Goal: Task Accomplishment & Management: Manage account settings

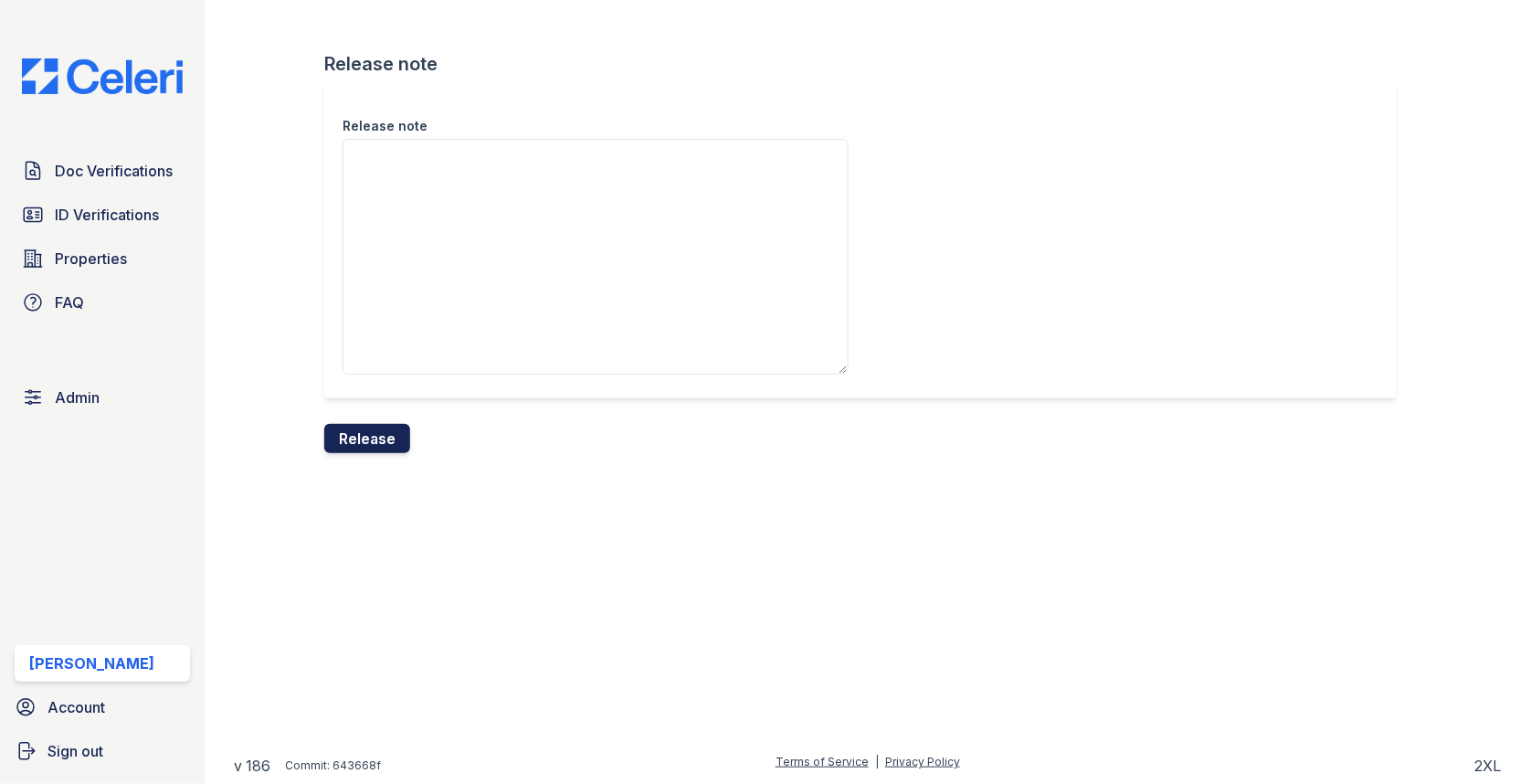
click at [390, 436] on button "Release" at bounding box center [367, 438] width 86 height 29
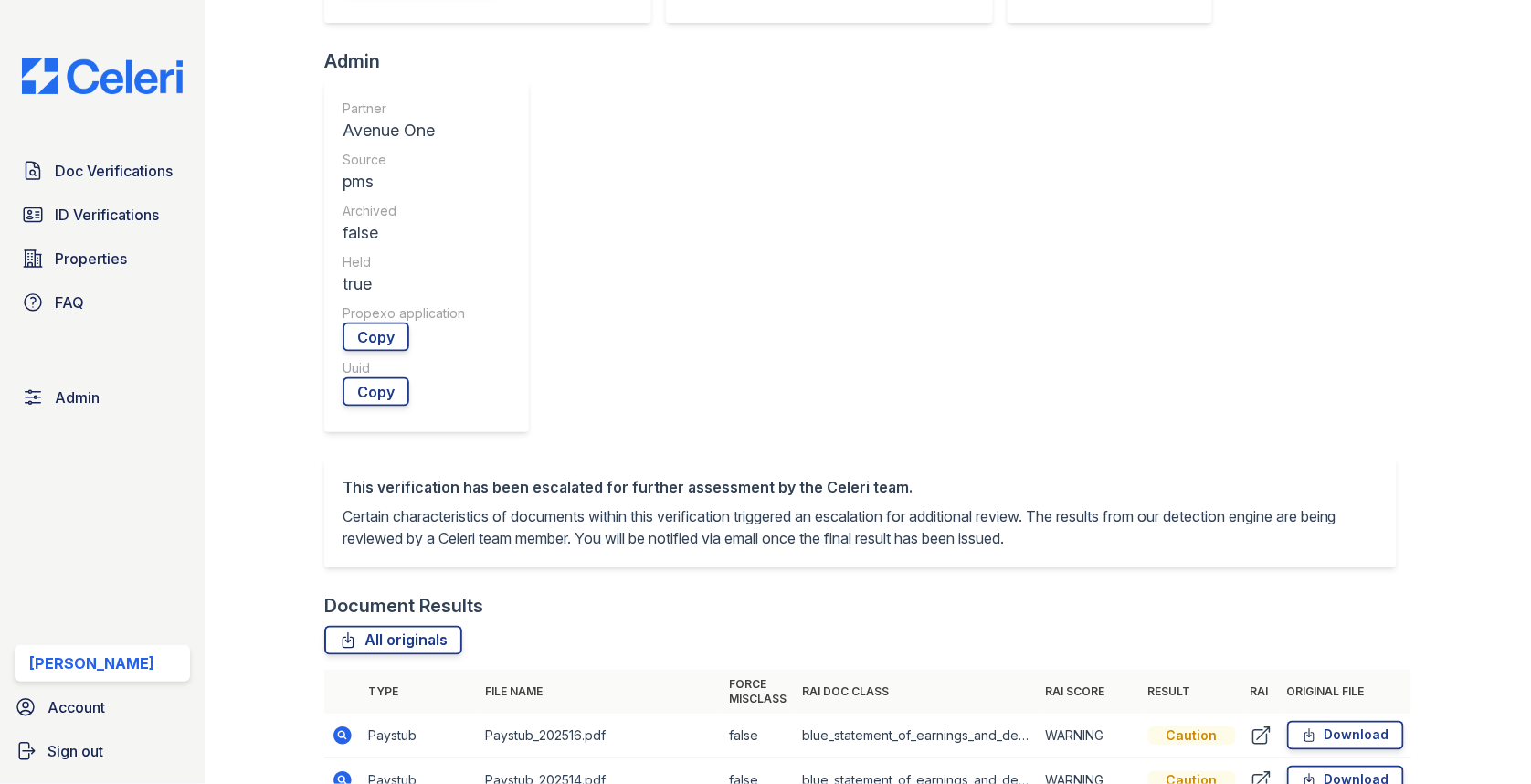
scroll to position [598, 0]
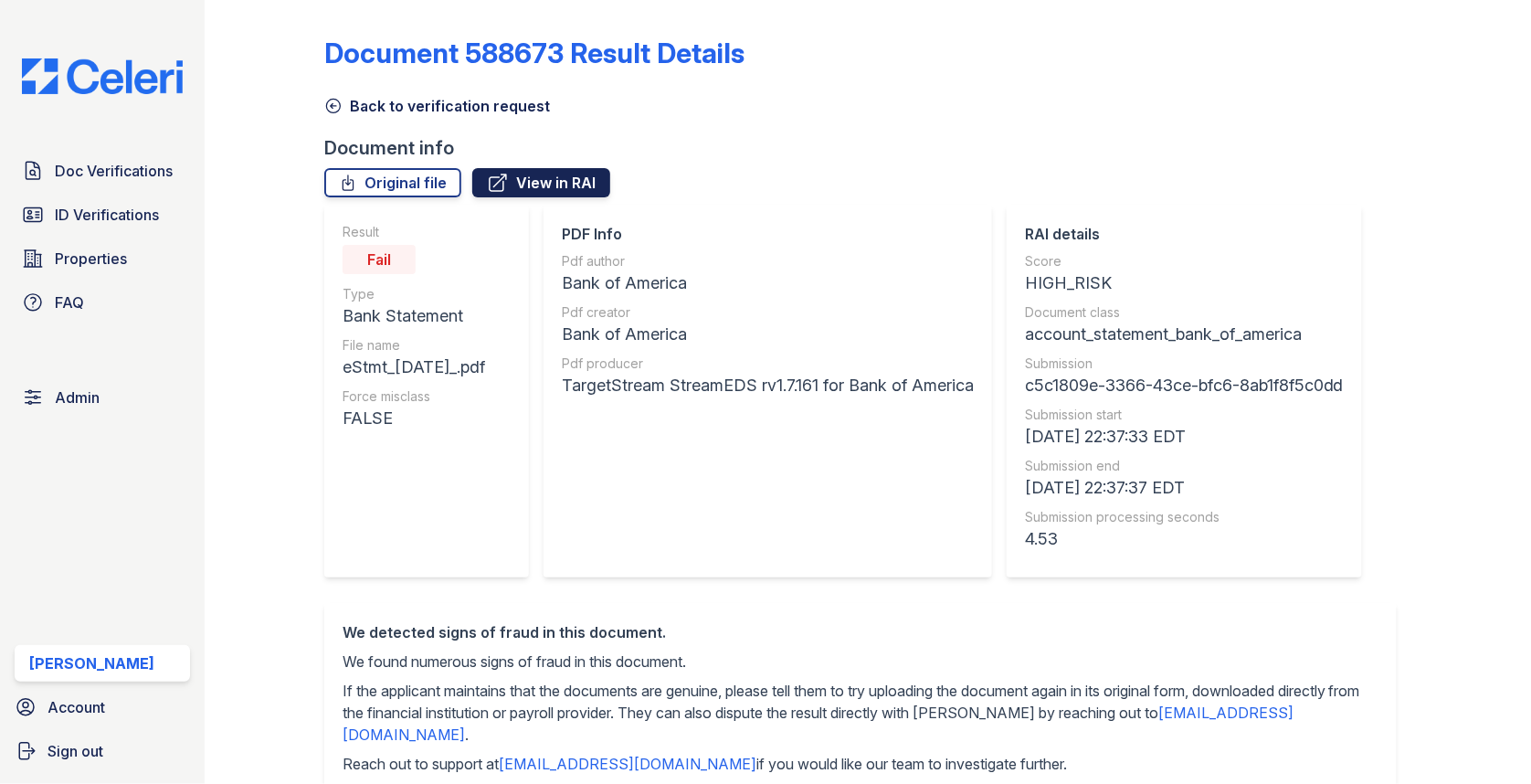
click at [530, 190] on link "View in RAI" at bounding box center [541, 183] width 138 height 29
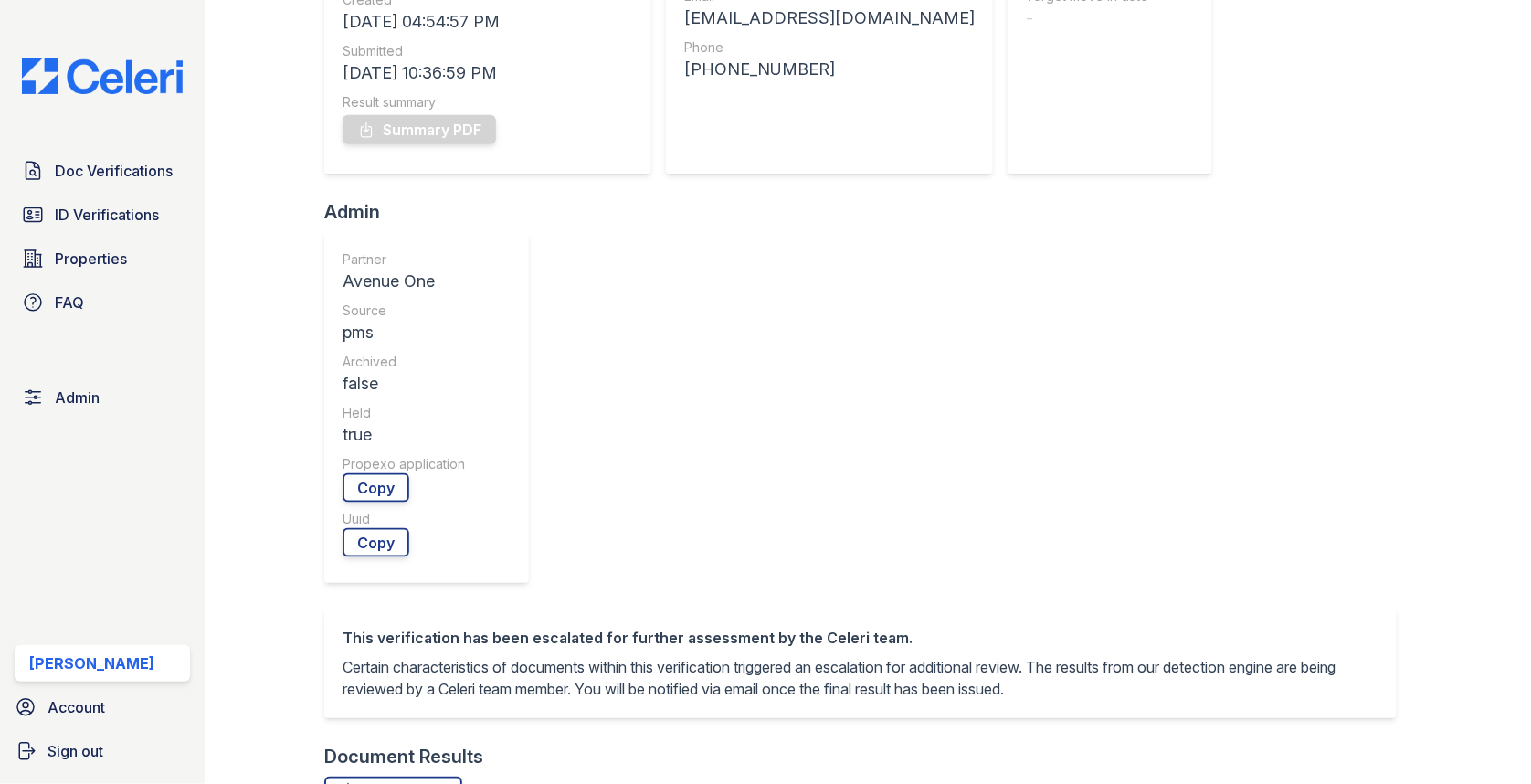
scroll to position [560, 0]
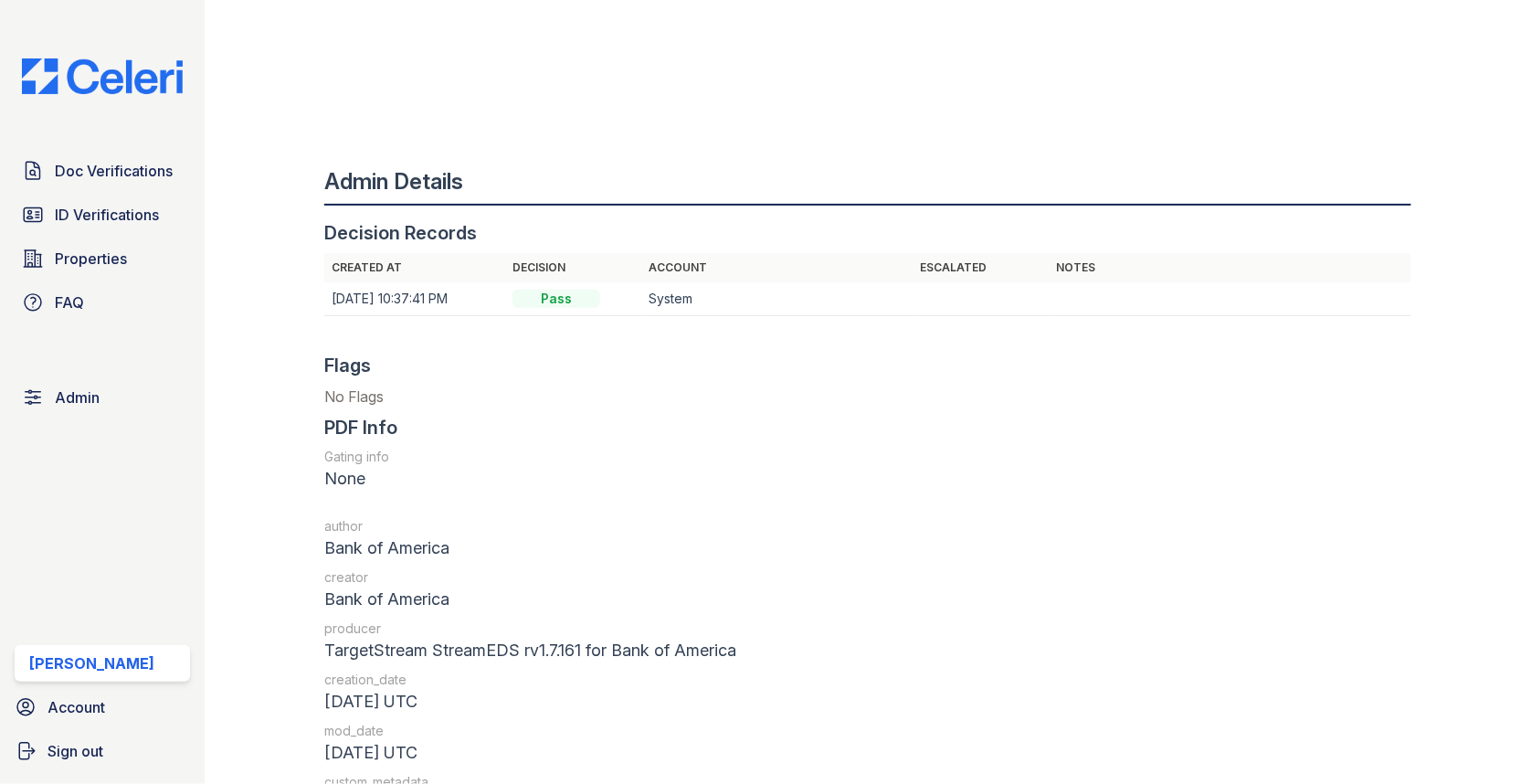
scroll to position [1951, 0]
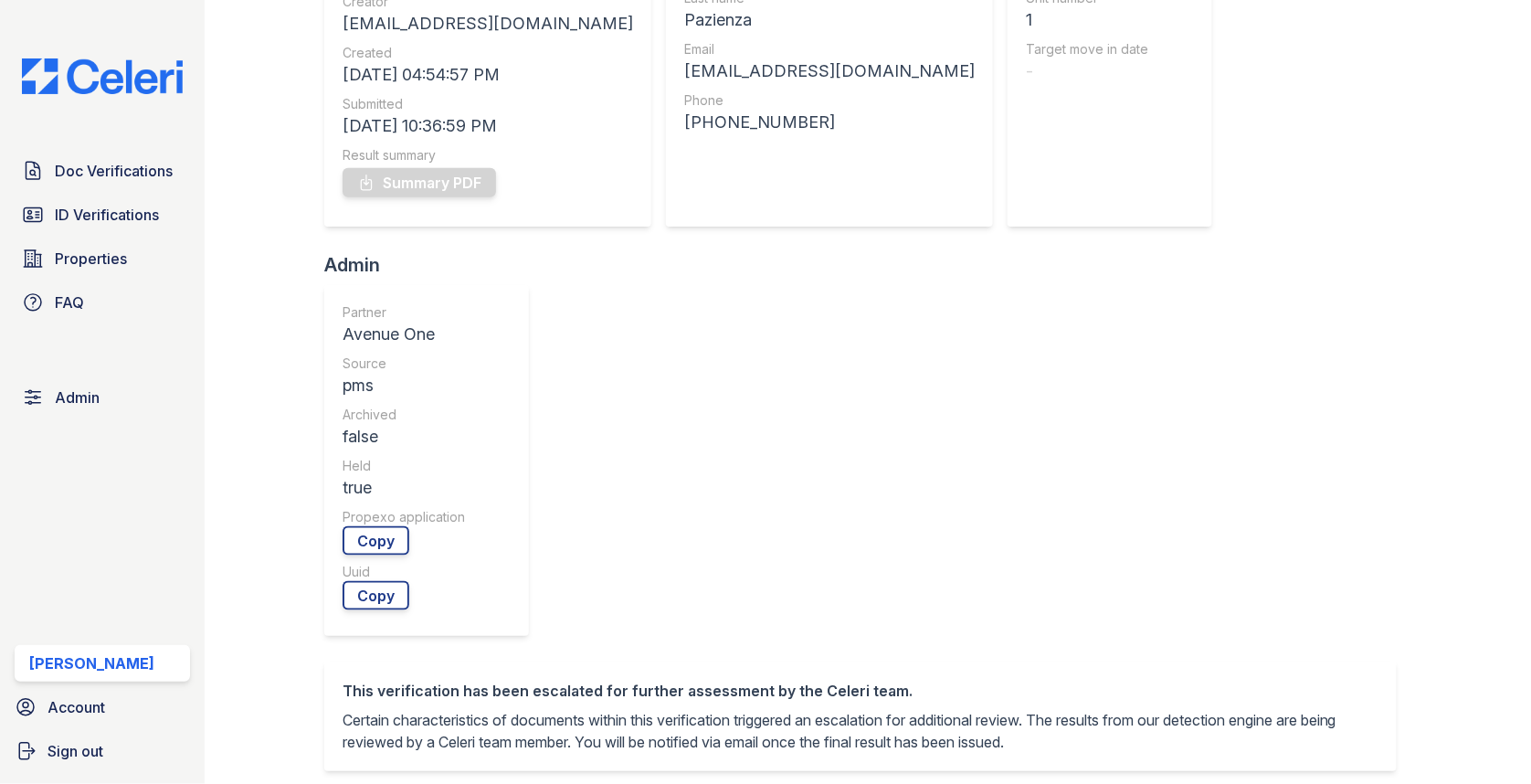
scroll to position [530, 0]
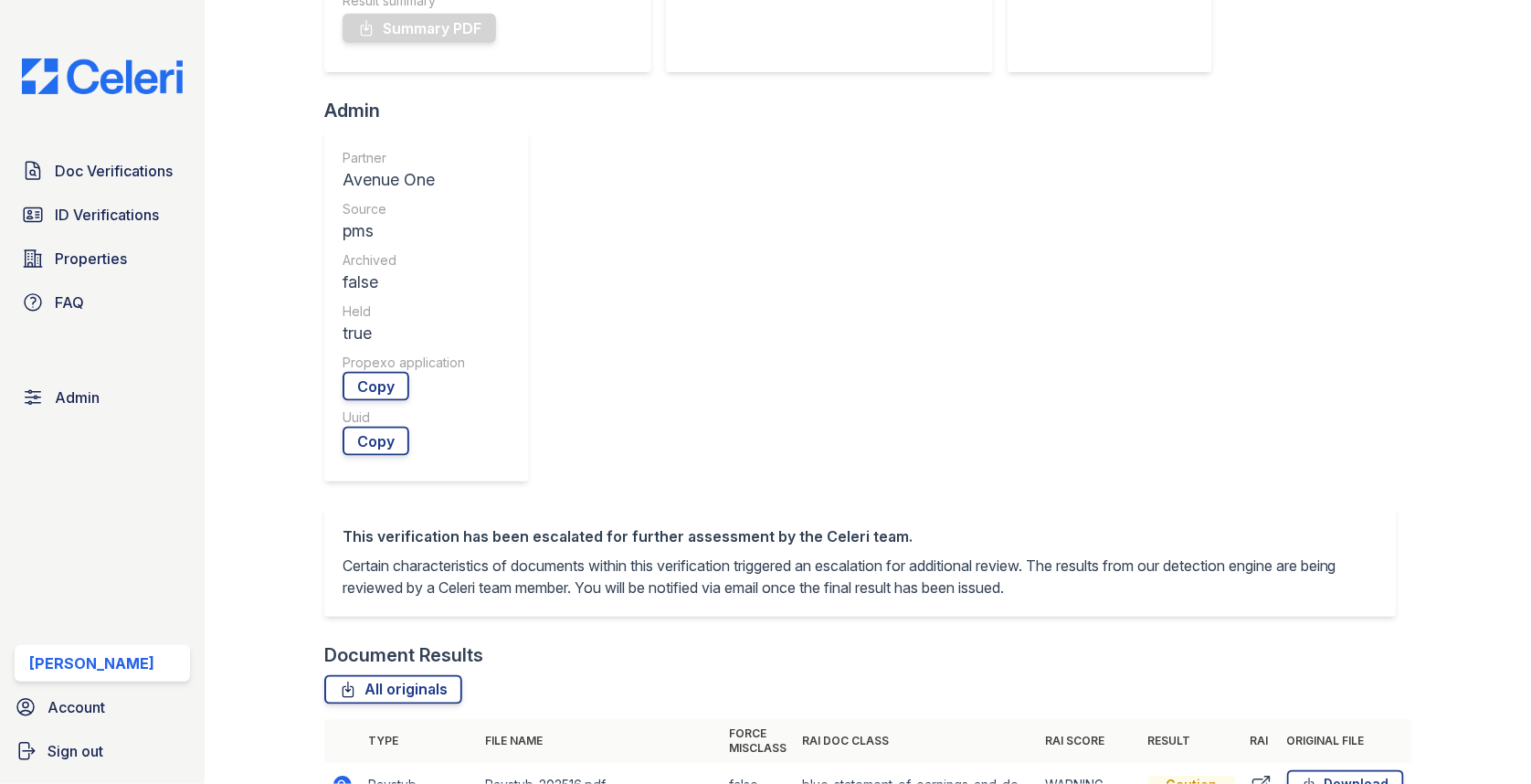
click at [347, 775] on icon at bounding box center [342, 784] width 19 height 19
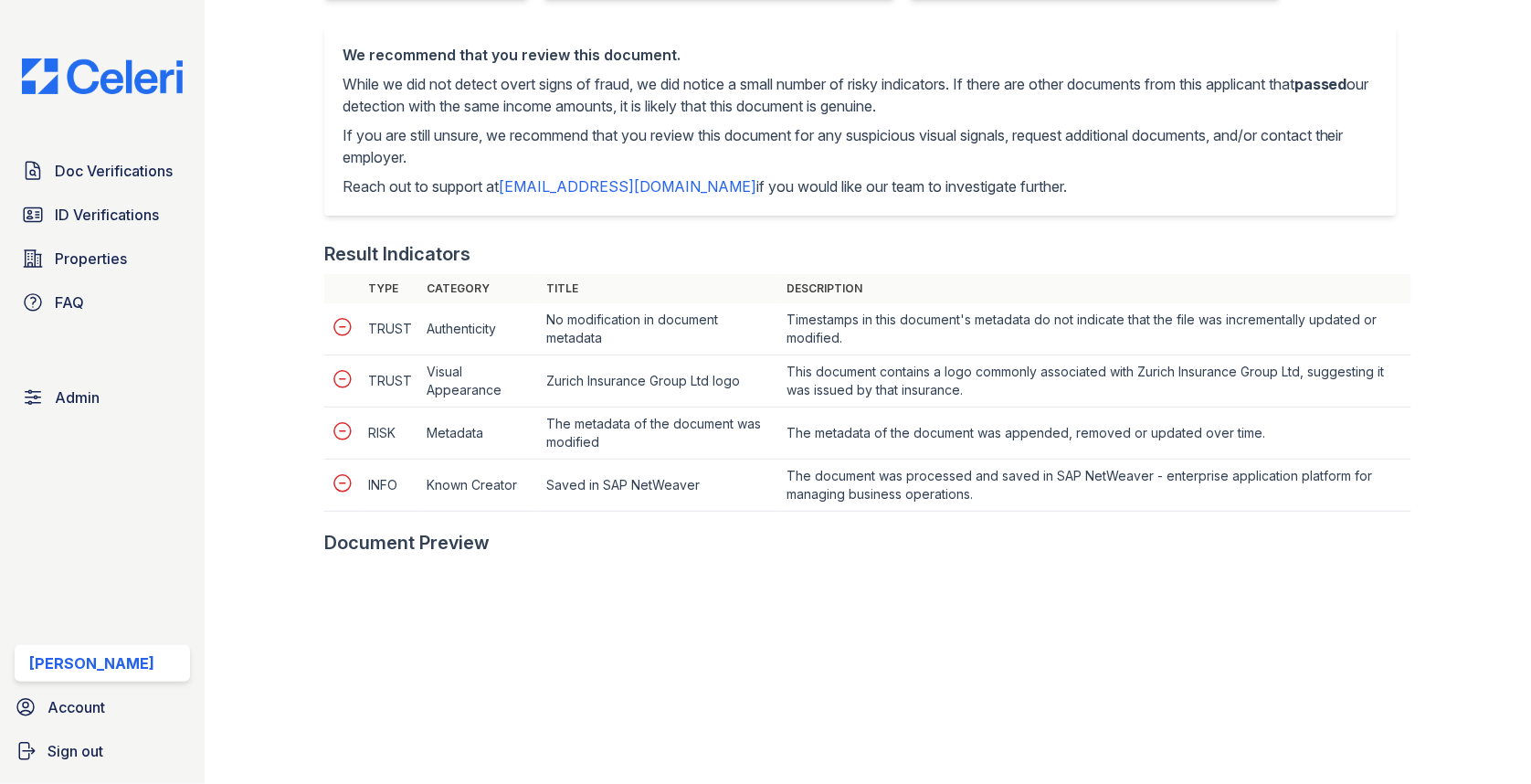
scroll to position [887, 0]
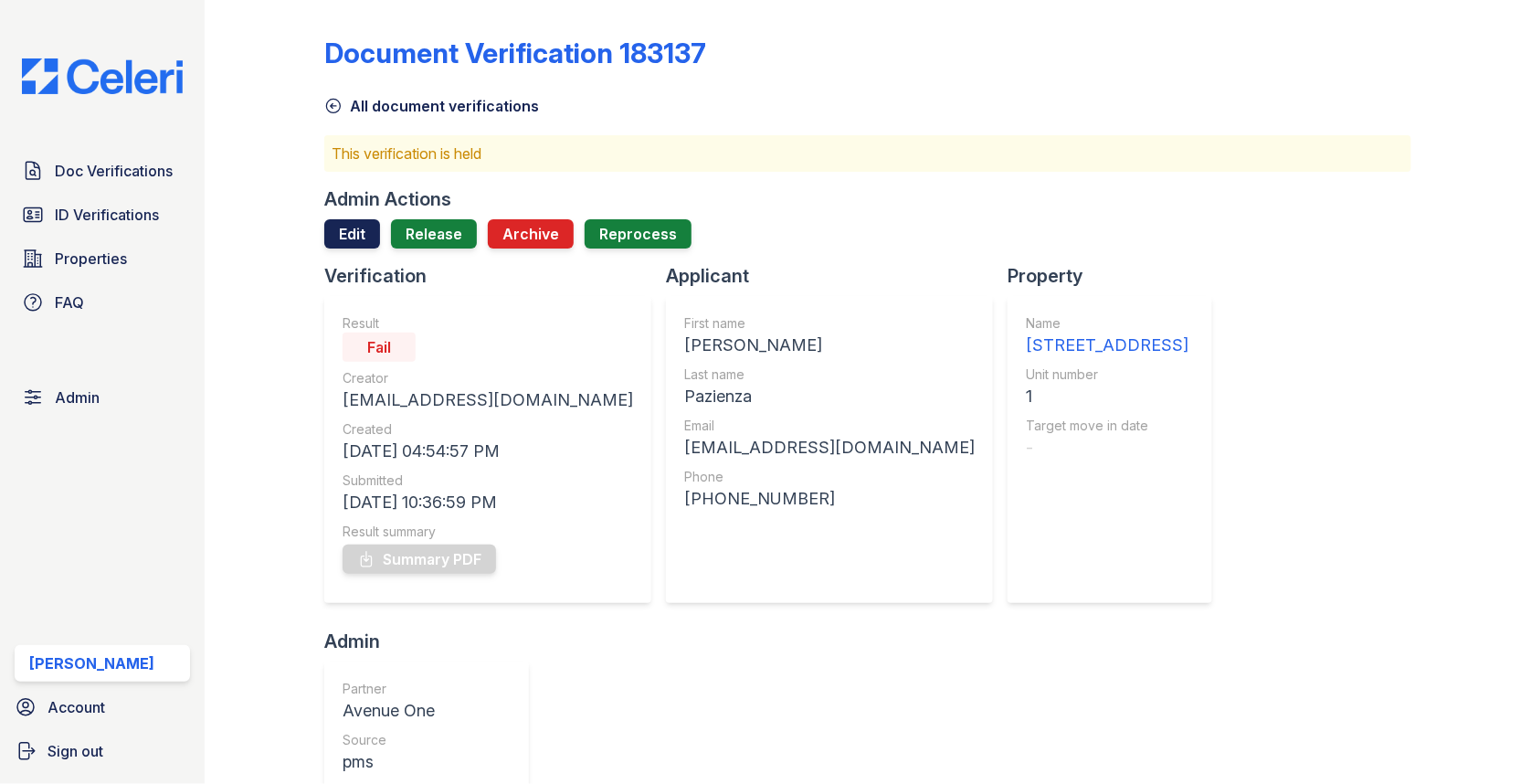
click at [360, 241] on link "Edit" at bounding box center [352, 233] width 56 height 29
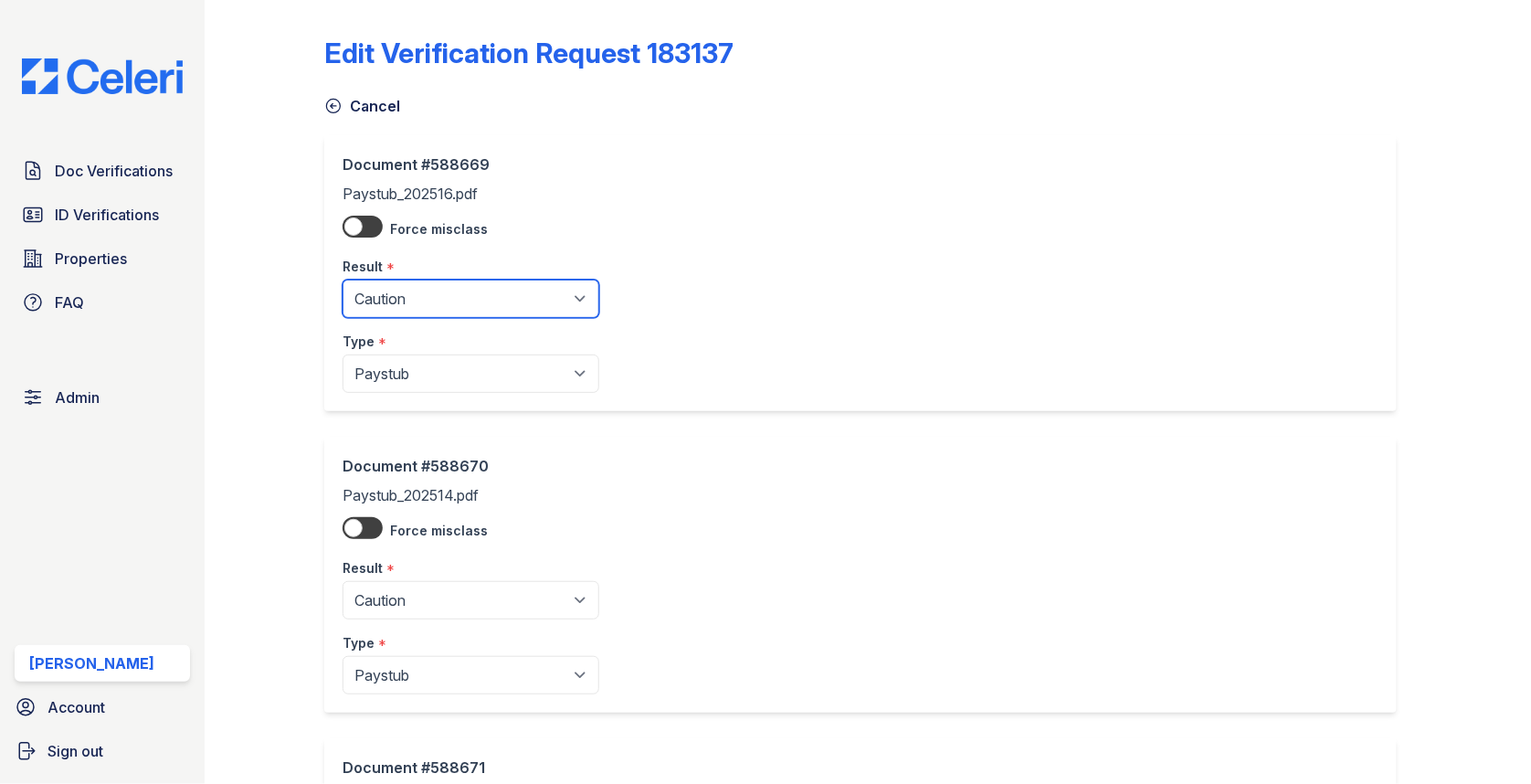
click at [384, 290] on select "Pending Sent Started Processing Pass Fail Caution Error N/A" at bounding box center [471, 298] width 257 height 38
select select "pass"
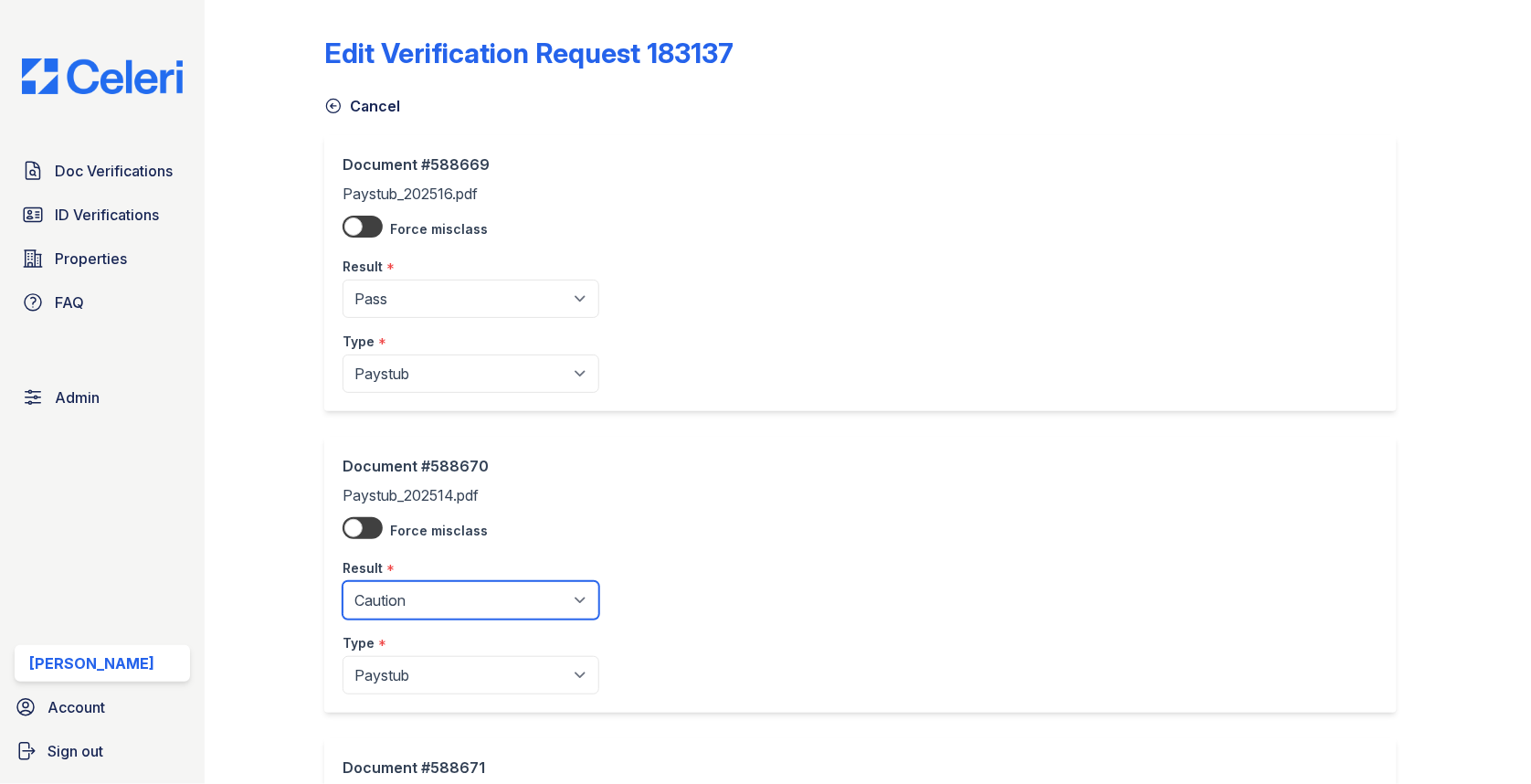
click at [431, 582] on select "Pending Sent Started Processing Pass Fail Caution Error N/A" at bounding box center [471, 599] width 257 height 38
select select "pass"
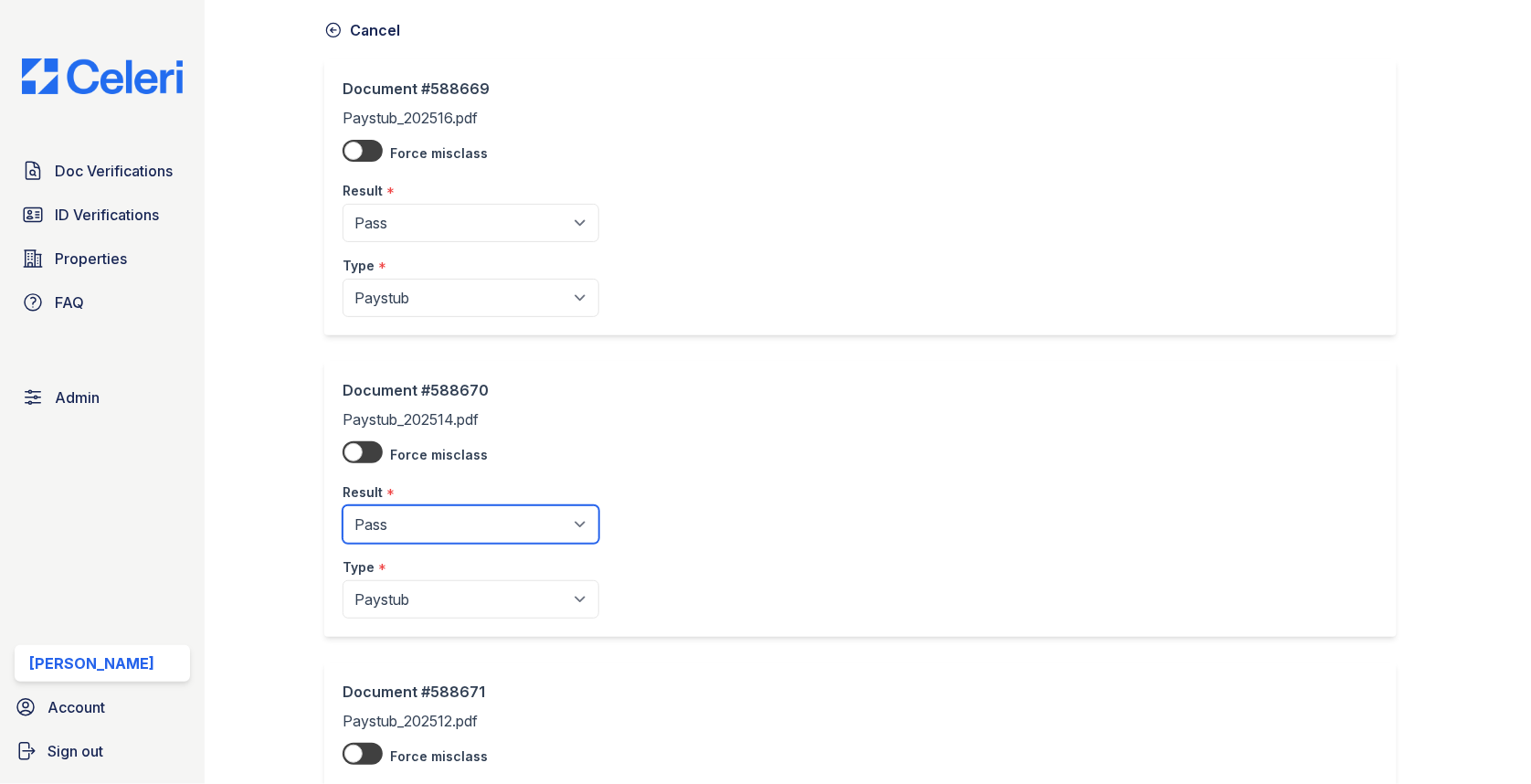
scroll to position [389, 0]
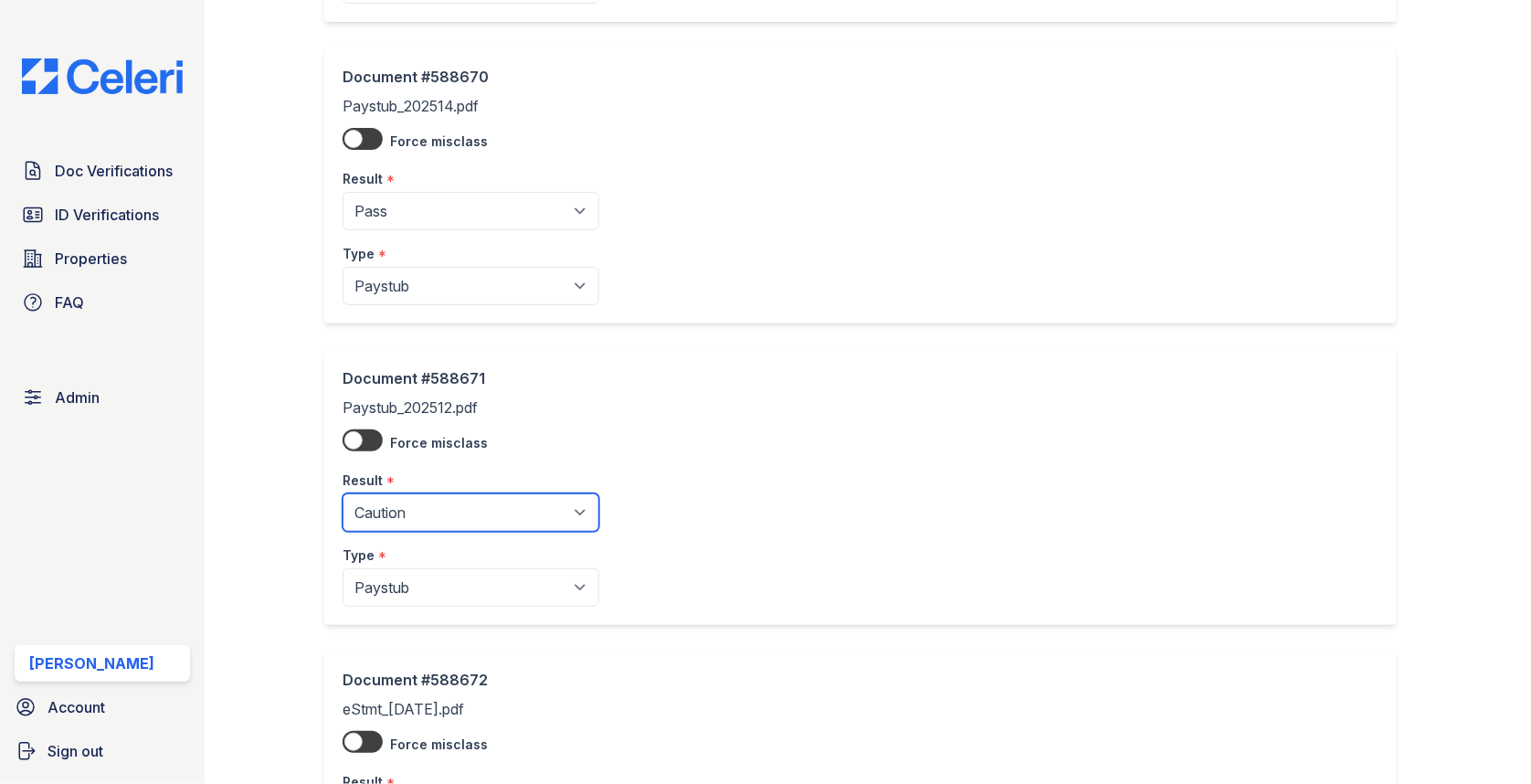
click at [450, 516] on select "Pending Sent Started Processing Pass Fail Caution Error N/A" at bounding box center [471, 512] width 257 height 38
select select "pass"
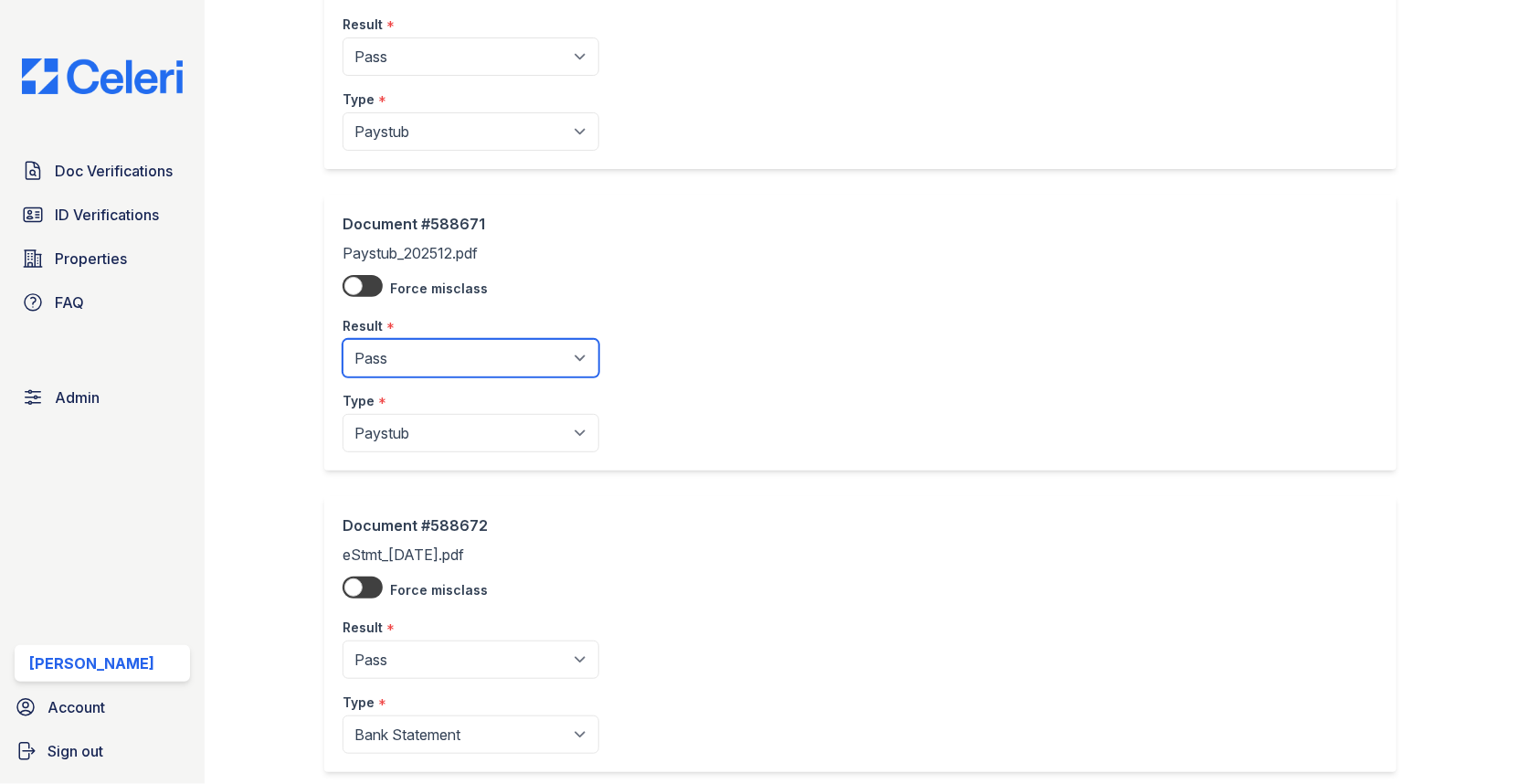
scroll to position [1242, 0]
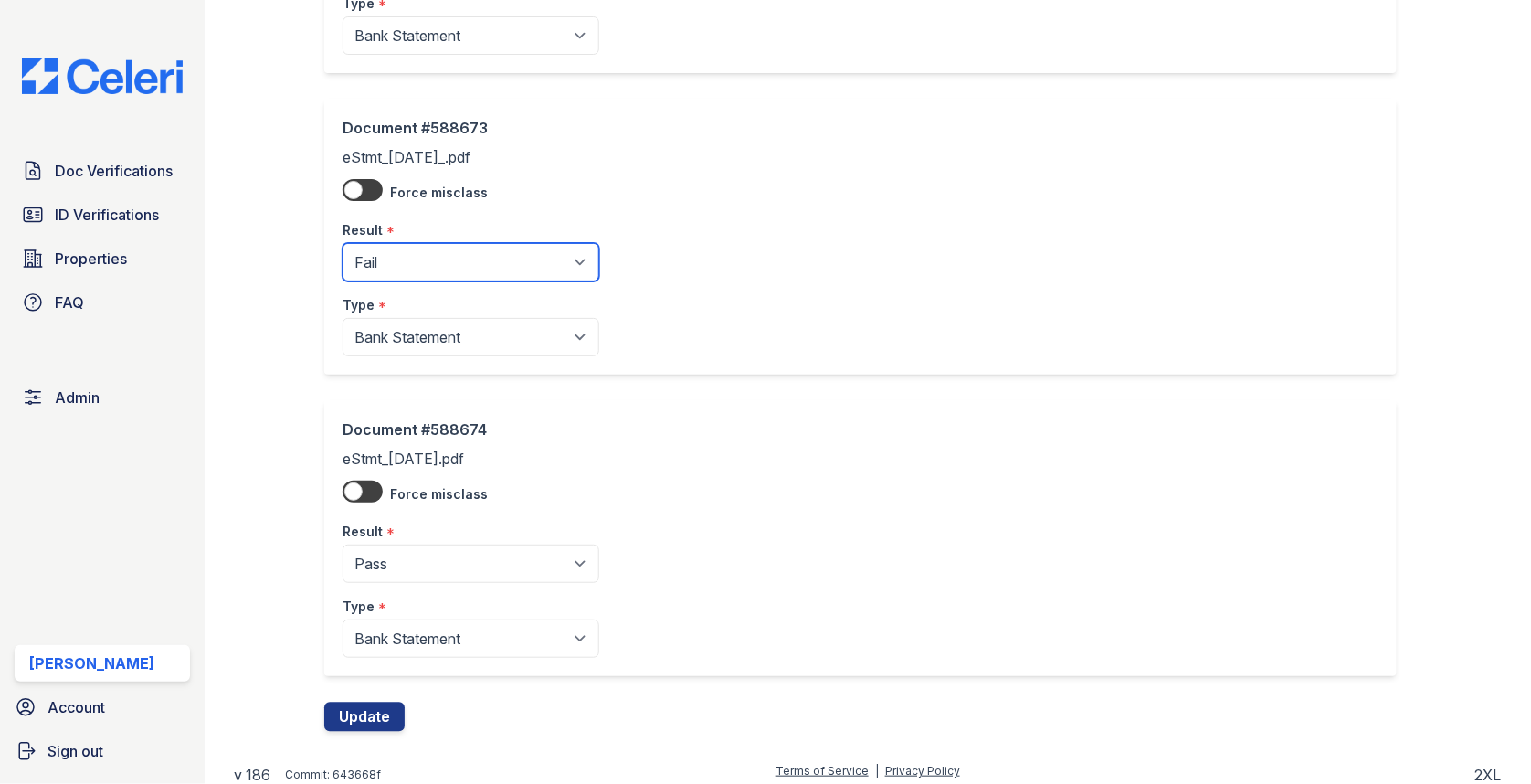
click at [446, 261] on select "Pending Sent Started Processing Pass Fail Caution Error N/A" at bounding box center [471, 262] width 257 height 38
select select "caution"
click at [372, 706] on button "Update" at bounding box center [364, 716] width 80 height 29
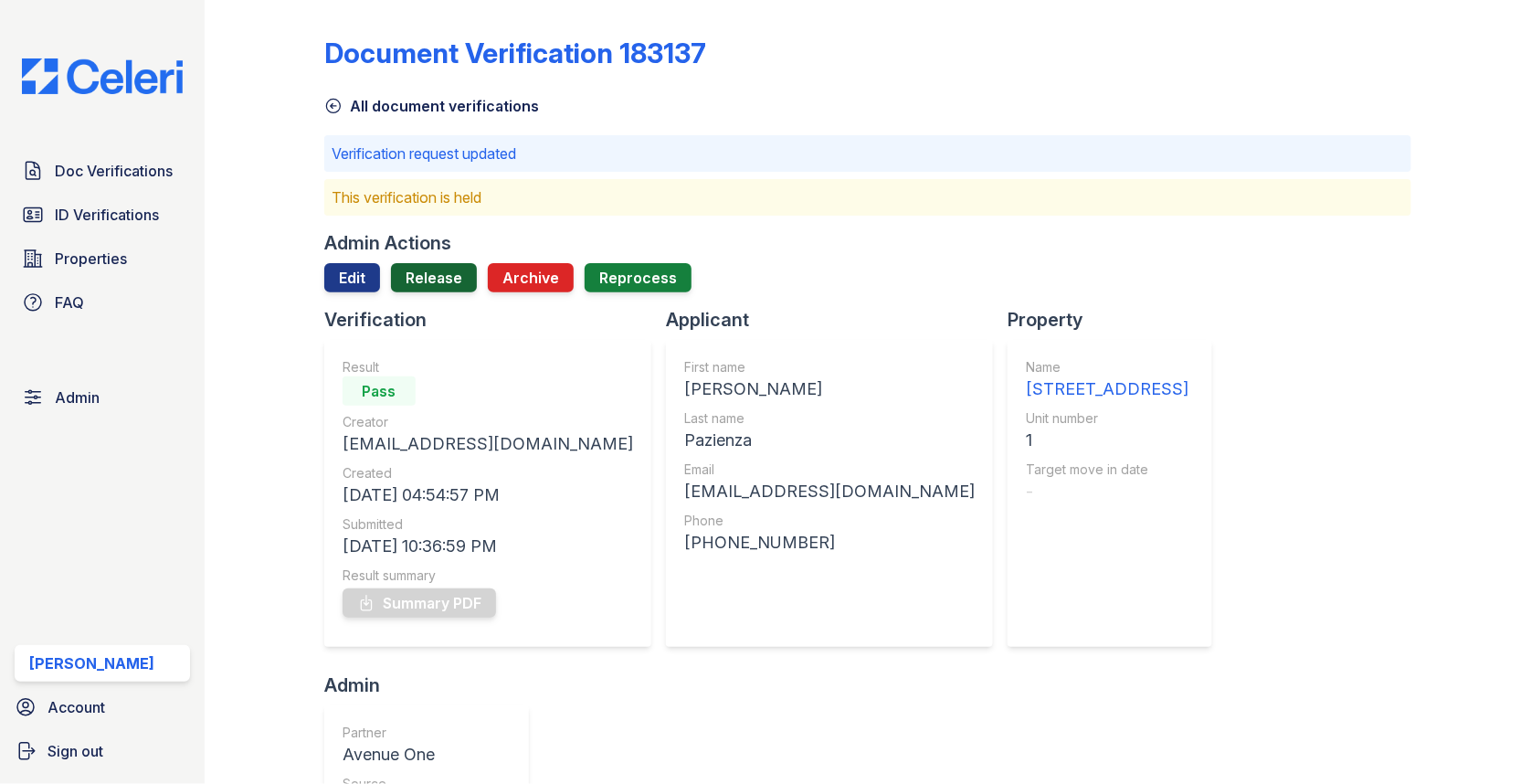
click at [425, 279] on link "Release" at bounding box center [434, 277] width 86 height 29
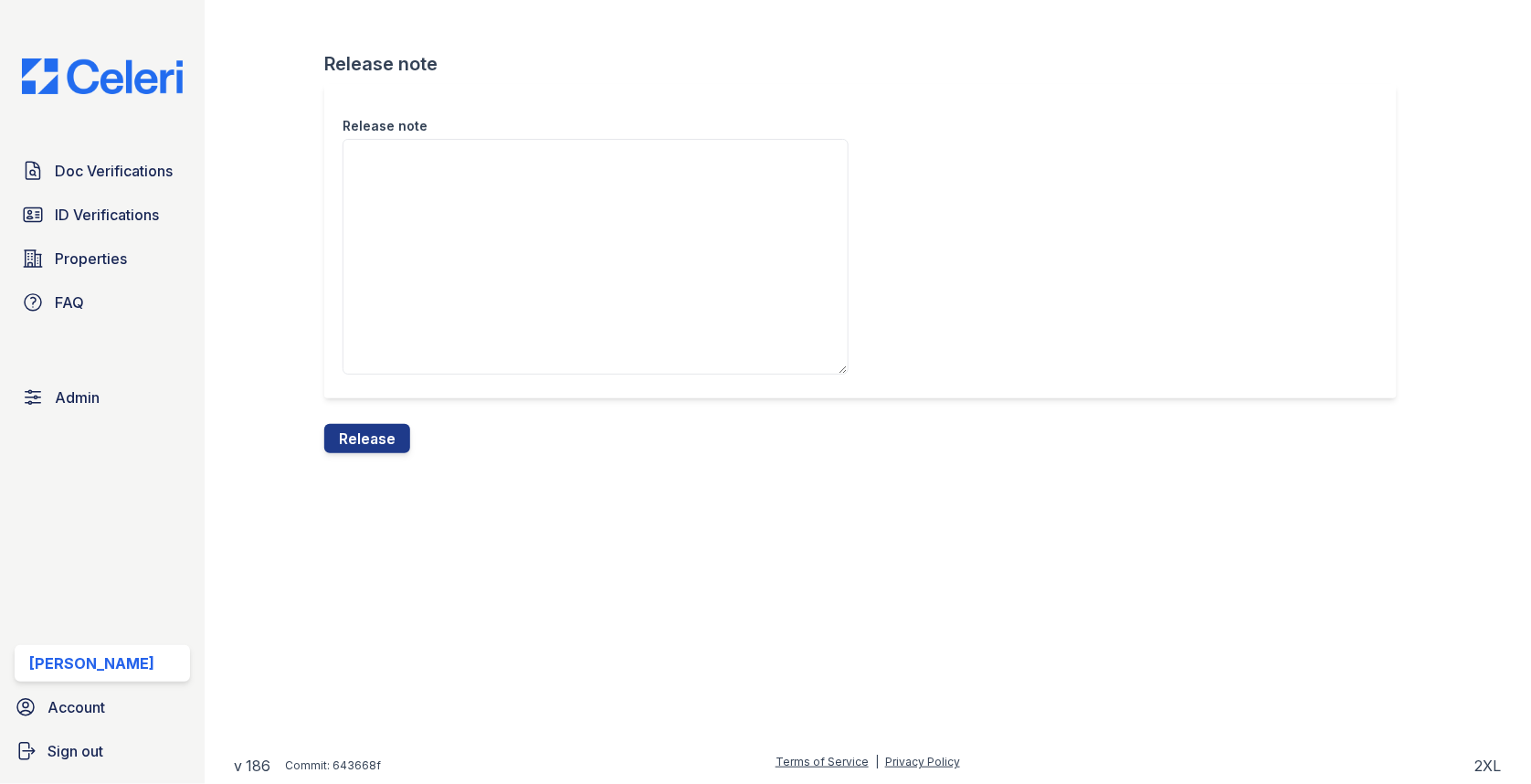
click at [365, 456] on div "Release note Release note Release" at bounding box center [867, 241] width 1267 height 482
click at [365, 437] on button "Release" at bounding box center [367, 438] width 86 height 29
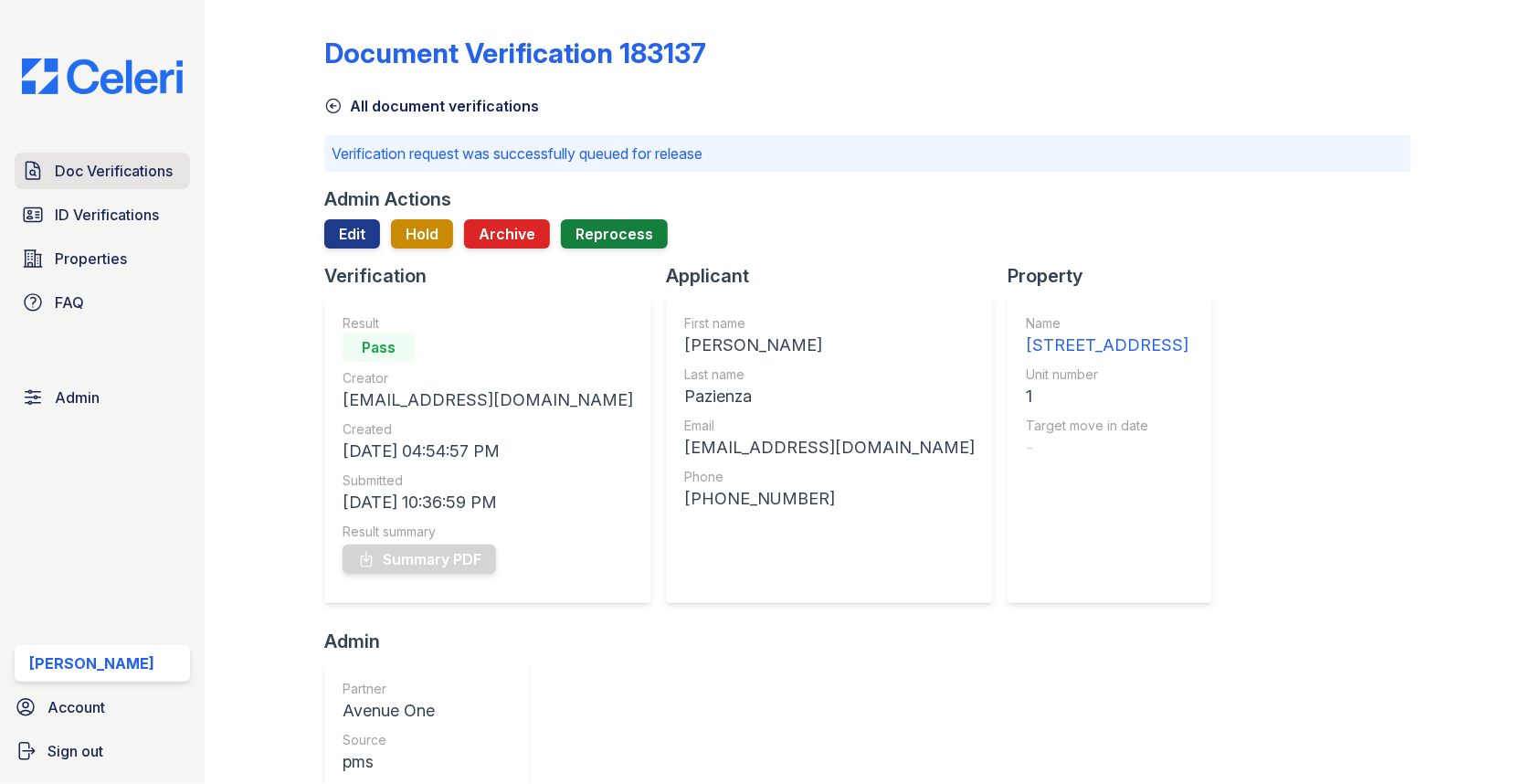
click at [141, 169] on span "Doc Verifications" at bounding box center [113, 171] width 118 height 21
